Goal: Task Accomplishment & Management: Use online tool/utility

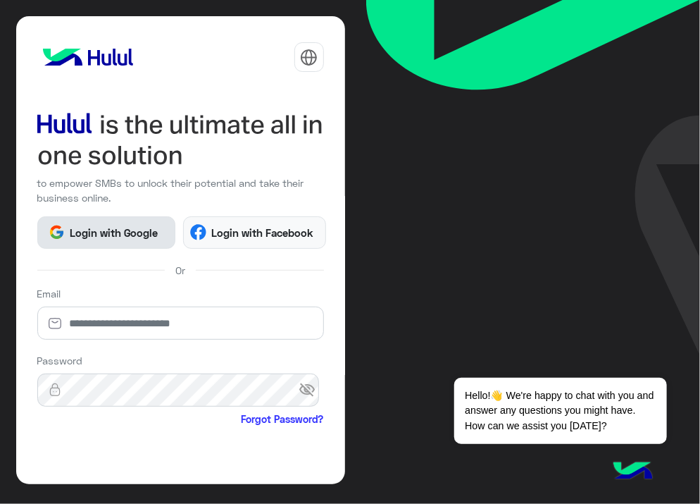
click at [82, 242] on button "Login with Google" at bounding box center [106, 232] width 138 height 32
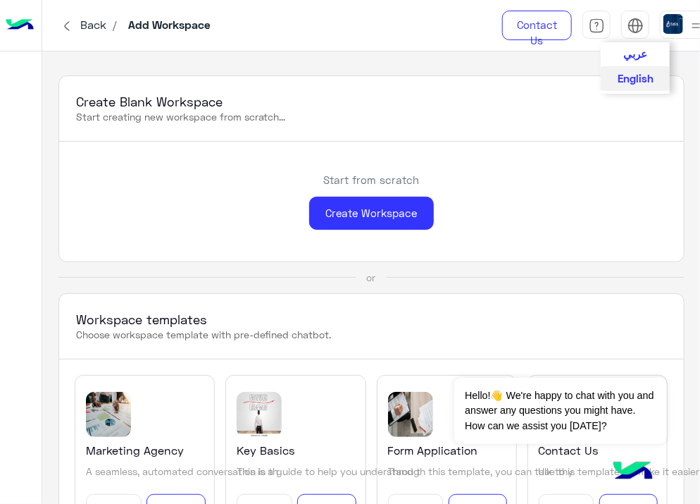
click at [642, 56] on span "عربي" at bounding box center [635, 53] width 24 height 13
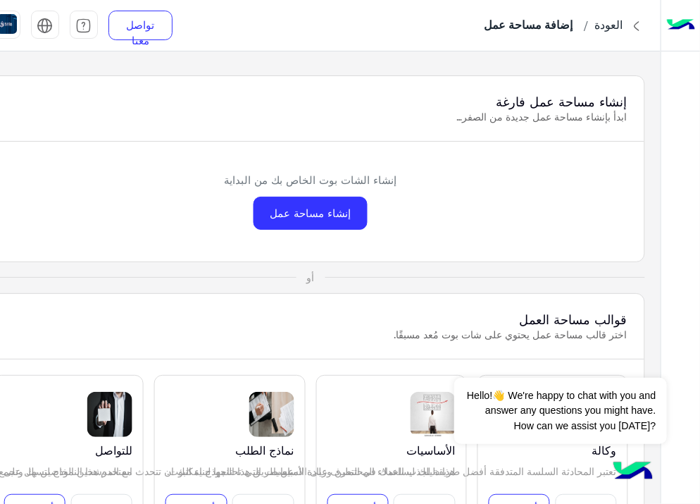
click at [385, 89] on div "إنشاء مساحة عمل فارغة ابدأ بإنشاء مساحة عمل جديدة من الصفر…" at bounding box center [310, 109] width 667 height 66
click at [329, 213] on div "إنشاء مساحة عمل" at bounding box center [311, 213] width 114 height 33
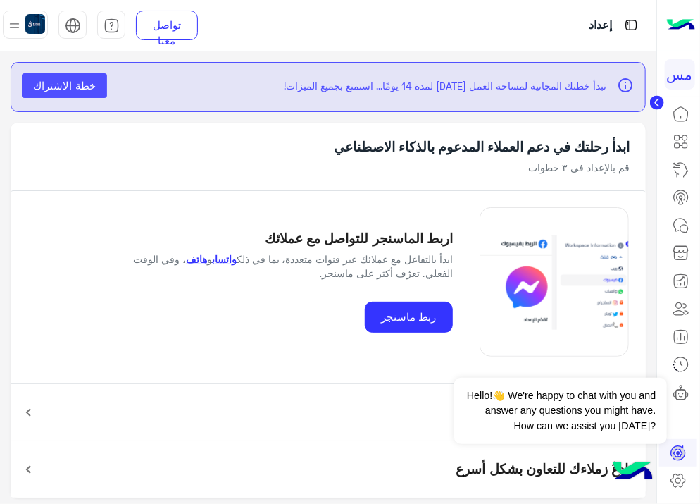
click at [170, 124] on div "ابدأ رحلتك في دعم العملاء المدعوم بالذكاء الاصطناعي قم بالإعداد في ٣ خطوات" at bounding box center [328, 157] width 635 height 68
click at [237, 259] on link "واتساب" at bounding box center [224, 259] width 25 height 11
click at [267, 285] on div "اربط الماسنجر للتواصل مع عملائك ابدأ بالتفاعل مع عملائك عبر قنوات متعددة، بما ف…" at bounding box center [288, 282] width 351 height 102
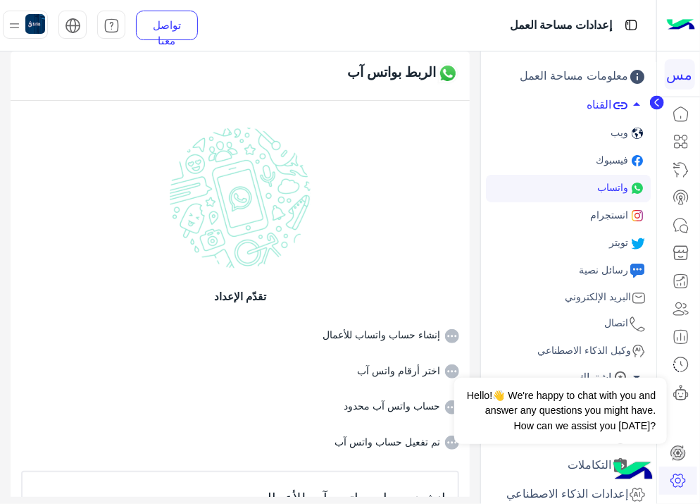
click at [358, 328] on li "إنشاء حساب واتساب للأعمال" at bounding box center [240, 325] width 438 height 36
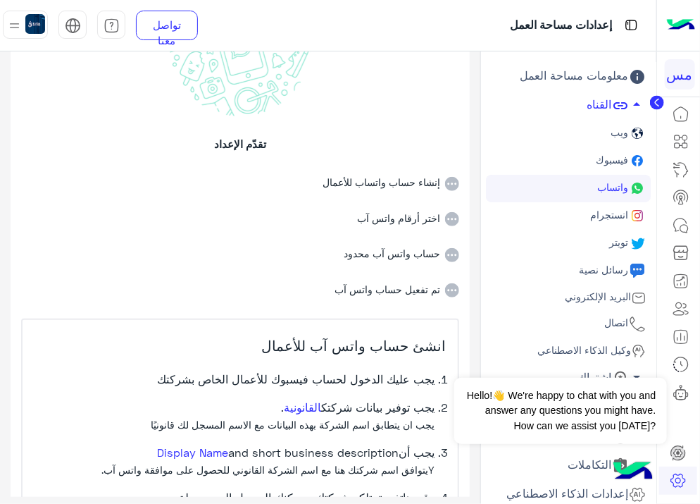
scroll to position [282, 0]
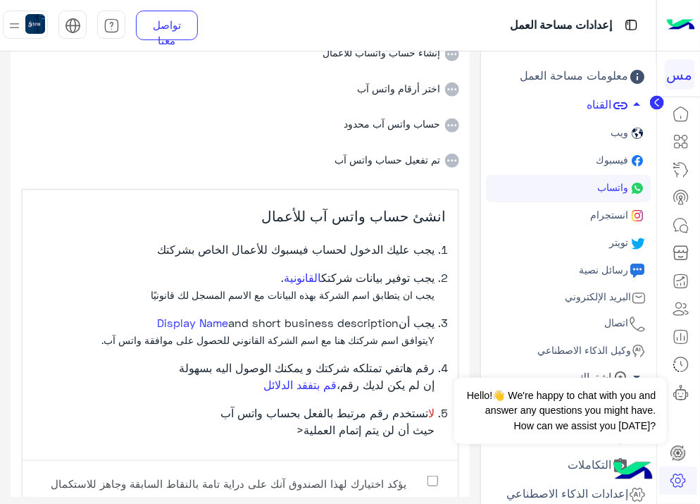
click at [189, 433] on li "لا تستخدم رقم مرتبط بالفعل بحساب واتس آب حيث أن لن يتم إتمام العملية<" at bounding box center [235, 426] width 402 height 45
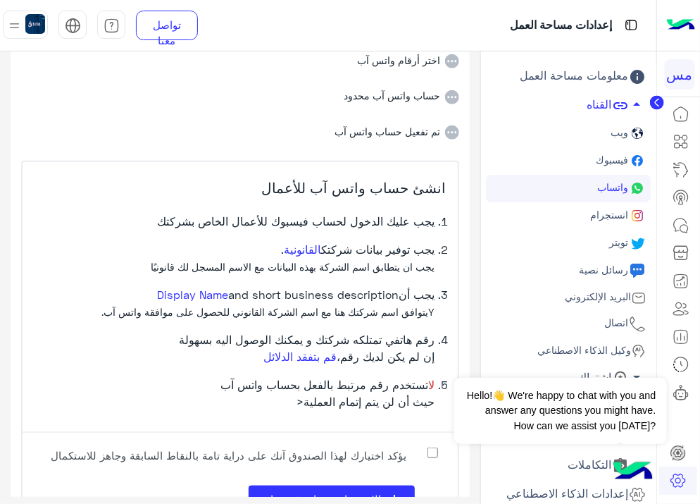
scroll to position [354, 0]
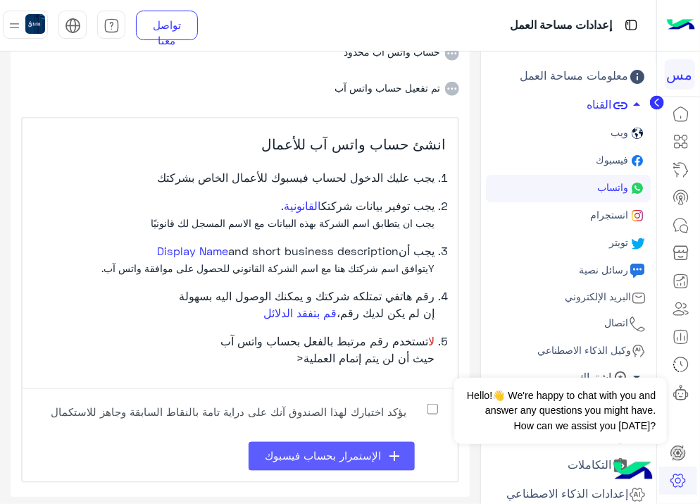
click at [265, 444] on button "add الإستمرار بحساب فيسبوك" at bounding box center [332, 456] width 166 height 29
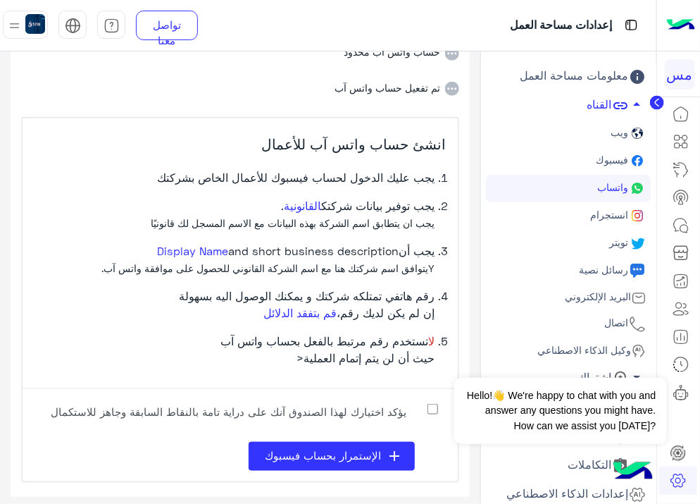
click at [83, 82] on li "تم تفعيل حساب واتس آب" at bounding box center [240, 79] width 438 height 36
click at [220, 393] on app-init-step "انشئ حساب واتس آب للأعمال يجب عليك الدخول لحساب فيسبوك للأعمال الخاص بشركتك يجب…" at bounding box center [240, 294] width 435 height 352
click at [123, 95] on li "تم تفعيل حساب واتس آب" at bounding box center [240, 79] width 438 height 36
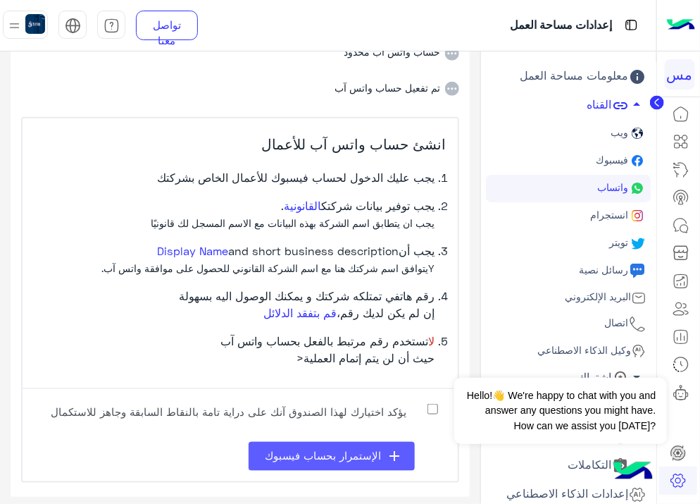
click at [332, 459] on span "الإستمرار بحساب فيسبوك" at bounding box center [323, 455] width 116 height 13
